Goal: Task Accomplishment & Management: Manage account settings

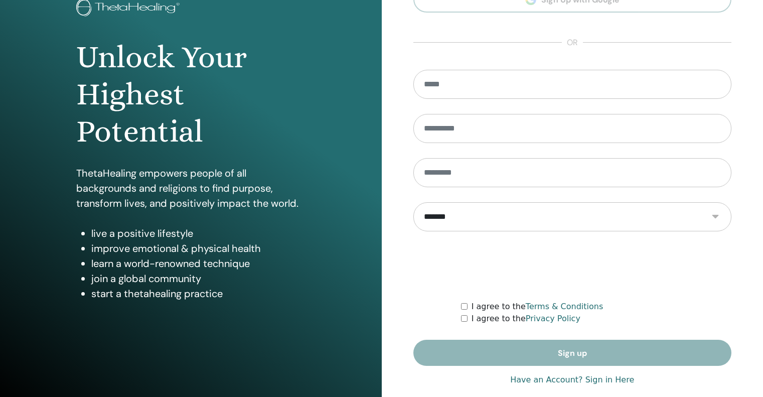
scroll to position [85, 0]
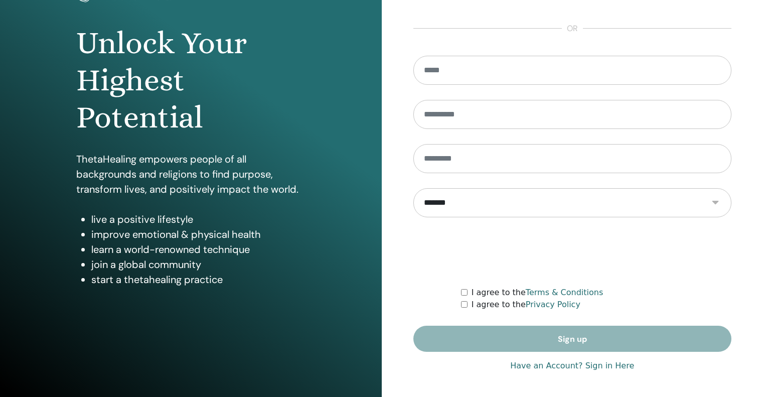
click at [597, 371] on div "**********" at bounding box center [573, 156] width 319 height 448
click at [597, 368] on link "Have an Account? Sign in Here" at bounding box center [572, 366] width 124 height 12
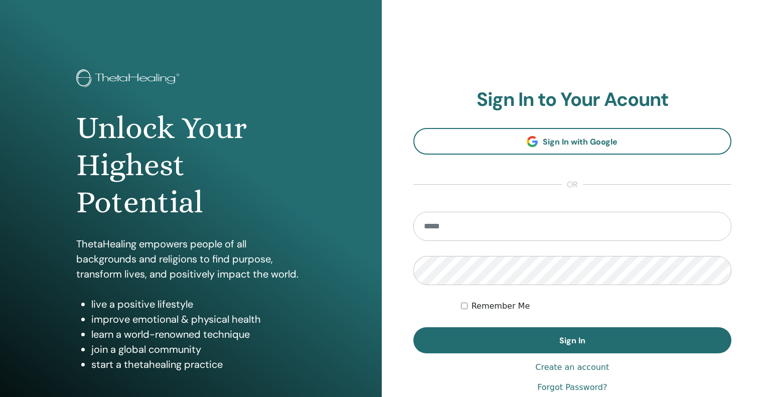
type input "**********"
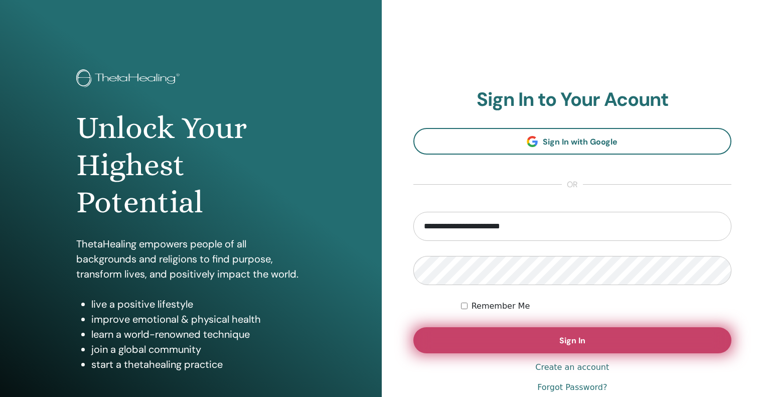
click at [620, 343] on button "Sign In" at bounding box center [573, 340] width 319 height 26
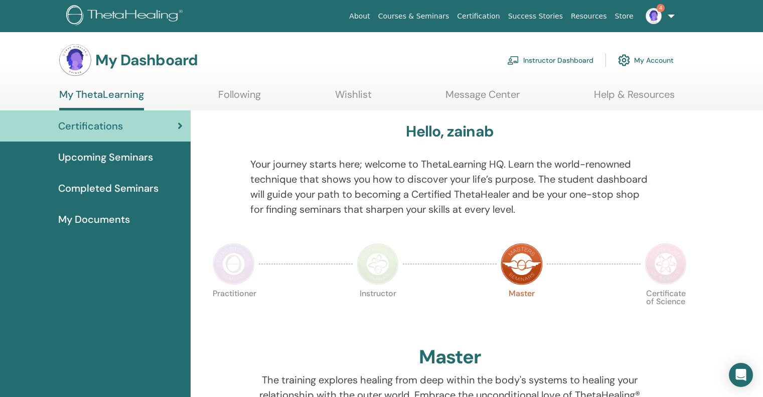
click at [582, 53] on link "Instructor Dashboard" at bounding box center [550, 60] width 86 height 22
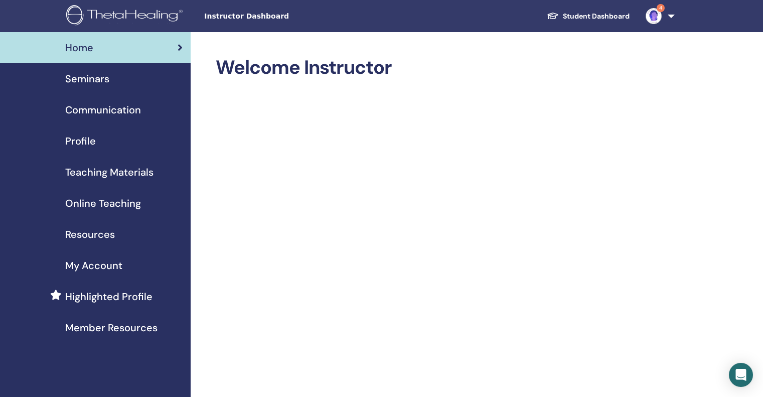
click at [89, 80] on span "Seminars" at bounding box center [87, 78] width 44 height 15
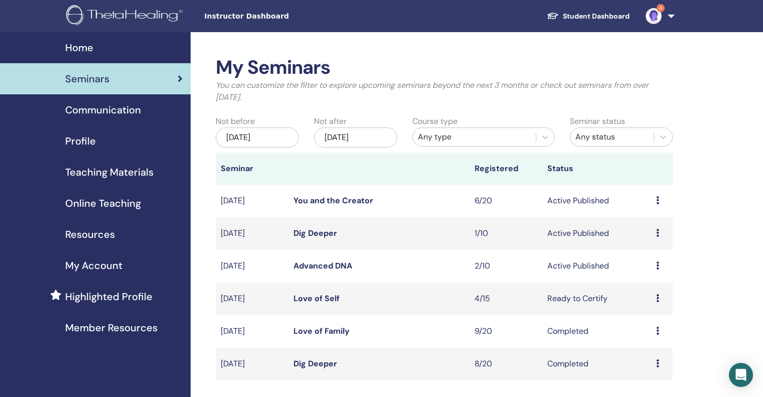
click at [657, 200] on icon at bounding box center [657, 200] width 3 height 8
click at [656, 197] on icon at bounding box center [657, 200] width 3 height 8
click at [662, 232] on link "Attendees" at bounding box center [649, 235] width 38 height 11
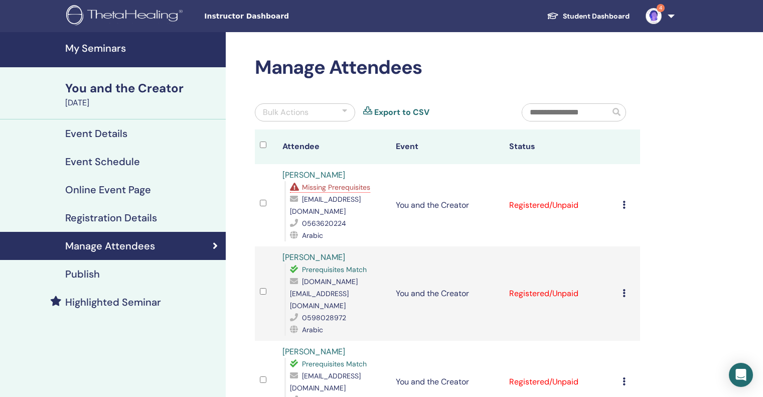
click at [109, 49] on h4 "My Seminars" at bounding box center [142, 48] width 155 height 12
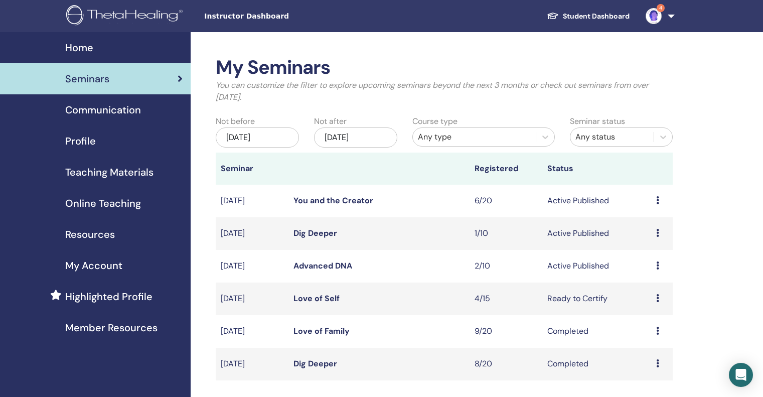
click at [657, 298] on icon at bounding box center [657, 298] width 3 height 8
click at [666, 337] on link "Attendees" at bounding box center [650, 336] width 38 height 11
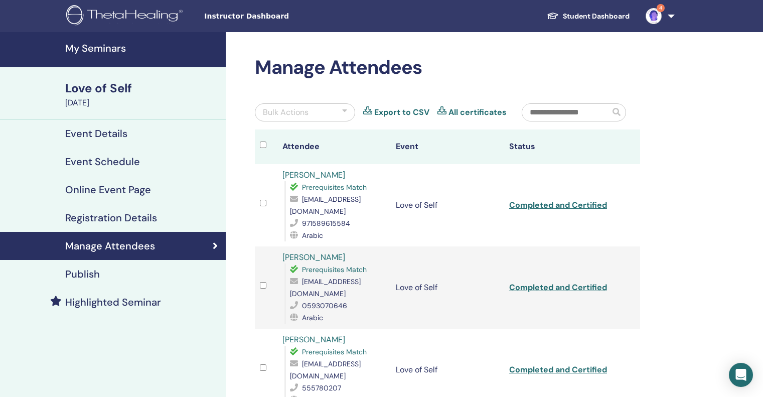
click at [100, 42] on h4 "My Seminars" at bounding box center [142, 48] width 155 height 12
